Goal: Task Accomplishment & Management: Manage account settings

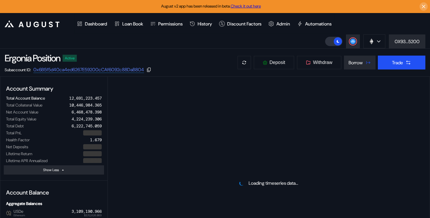
select select "*"
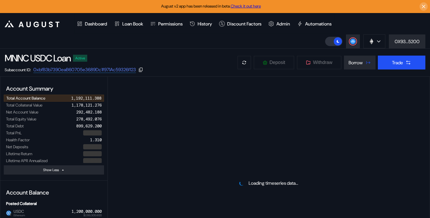
select select "*"
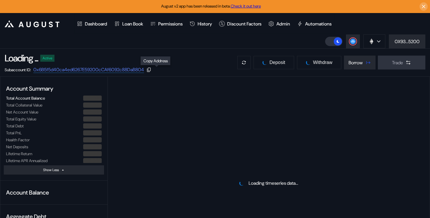
click at [151, 70] on icon at bounding box center [149, 70] width 4 height 4
select select "*"
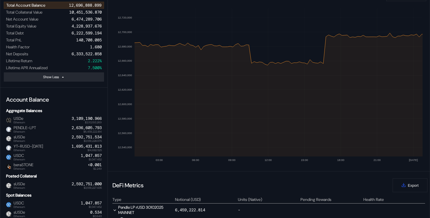
scroll to position [130, 0]
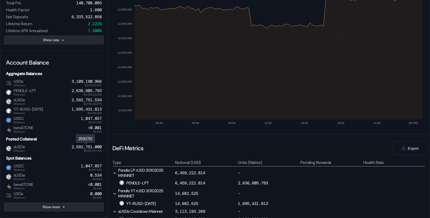
click at [83, 148] on div "2,592,751.000" at bounding box center [87, 146] width 30 height 5
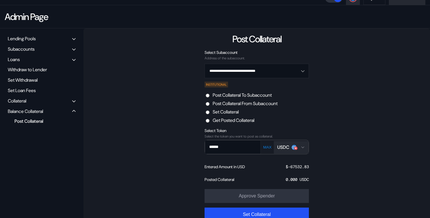
scroll to position [43, 0]
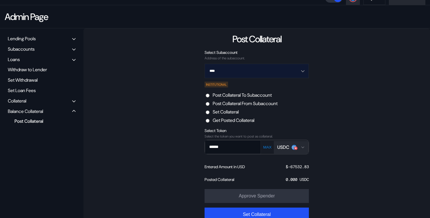
click at [226, 69] on input "****" at bounding box center [253, 71] width 89 height 14
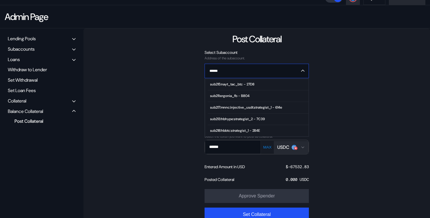
scroll to position [0, 0]
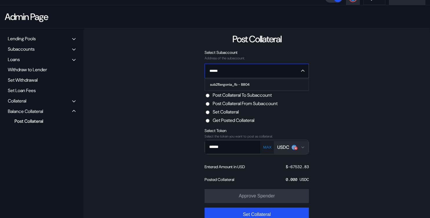
click at [230, 83] on div "sub211:ergonia_fb - B804" at bounding box center [229, 85] width 39 height 4
type input "**********"
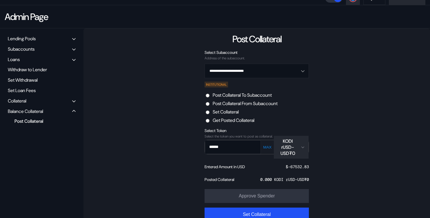
click at [302, 141] on div "KODI rUSD-USD₮0" at bounding box center [291, 147] width 28 height 18
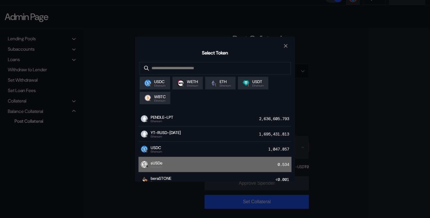
click at [190, 167] on div "sUSDe Ethereum 0.534" at bounding box center [214, 164] width 153 height 15
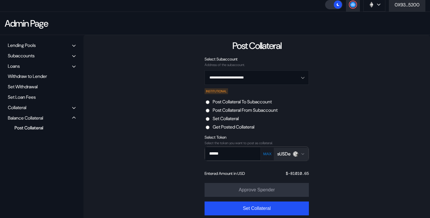
scroll to position [43, 0]
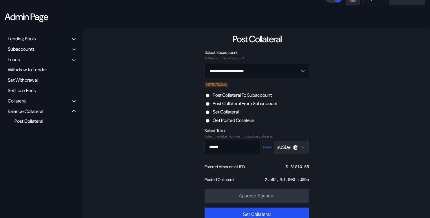
click at [279, 177] on div "2,592,751.000 sUSDe" at bounding box center [287, 179] width 44 height 5
copy div "2,592,751.000"
click at [231, 147] on input "******" at bounding box center [228, 147] width 47 height 12
paste input "*"
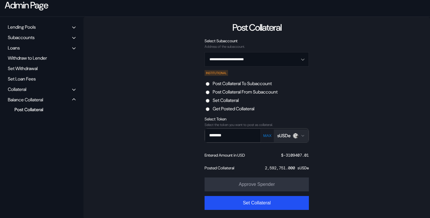
scroll to position [56, 0]
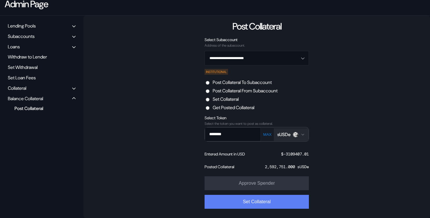
type input "********"
click at [295, 201] on button "Set Collateral" at bounding box center [256, 202] width 104 height 14
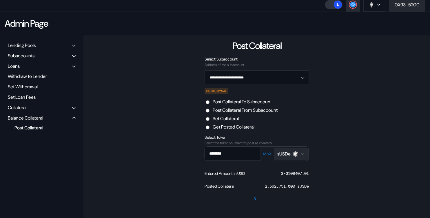
scroll to position [0, 0]
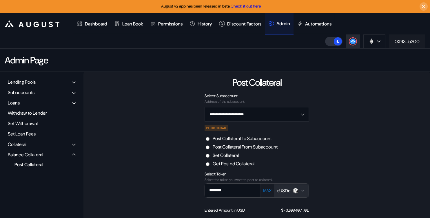
click at [418, 41] on div "0X93...5200" at bounding box center [406, 42] width 25 height 6
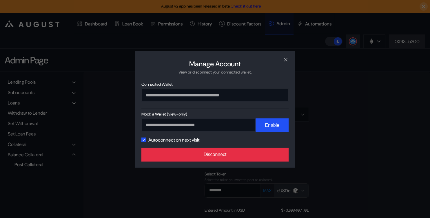
click at [199, 155] on button "Disconnect" at bounding box center [214, 155] width 147 height 14
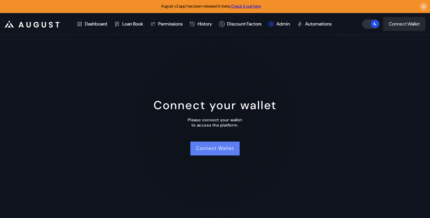
click at [220, 151] on button "Connect Wallet" at bounding box center [214, 149] width 49 height 14
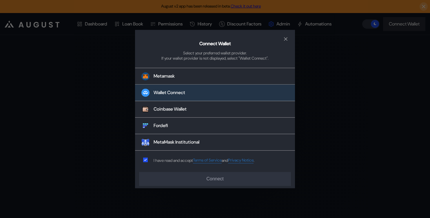
click at [208, 95] on button "Wallet Connect" at bounding box center [215, 93] width 160 height 17
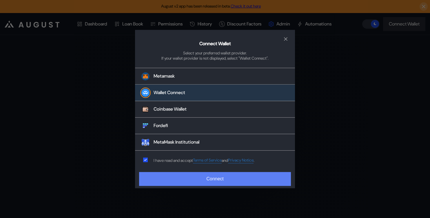
click at [210, 178] on button "Connect" at bounding box center [215, 179] width 152 height 14
